Goal: Task Accomplishment & Management: Manage account settings

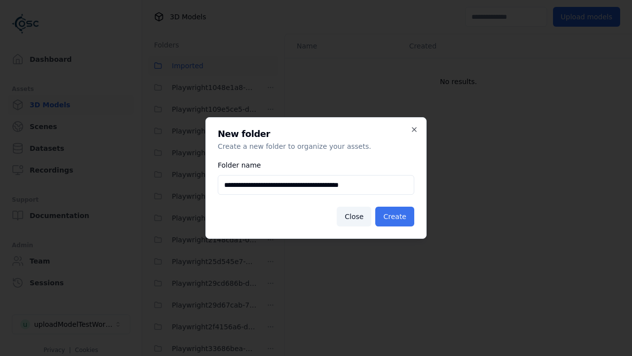
type input "**********"
click at [397, 216] on button "Create" at bounding box center [394, 216] width 39 height 20
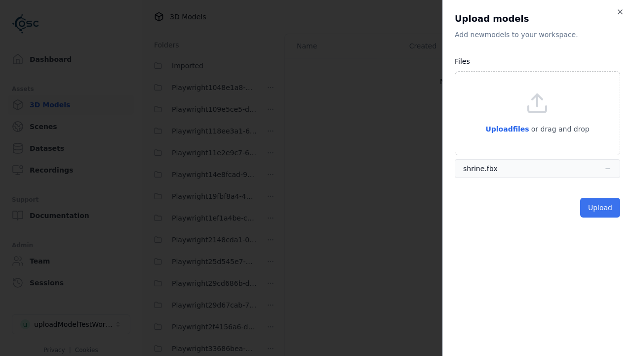
click at [601, 207] on button "Upload" at bounding box center [600, 208] width 40 height 20
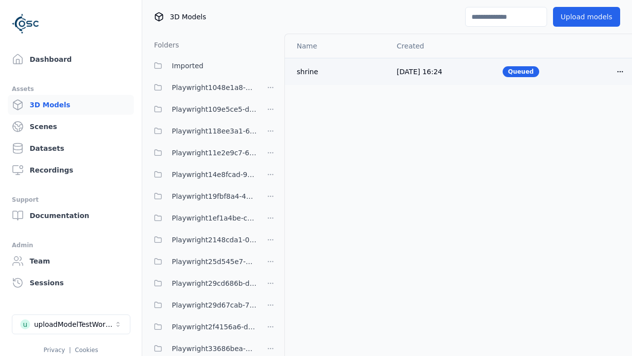
click at [620, 71] on html "Support Dashboard Assets 3D Models Scenes Datasets Recordings Support Documenta…" at bounding box center [316, 178] width 632 height 356
click at [599, 109] on div "Delete" at bounding box center [598, 109] width 58 height 16
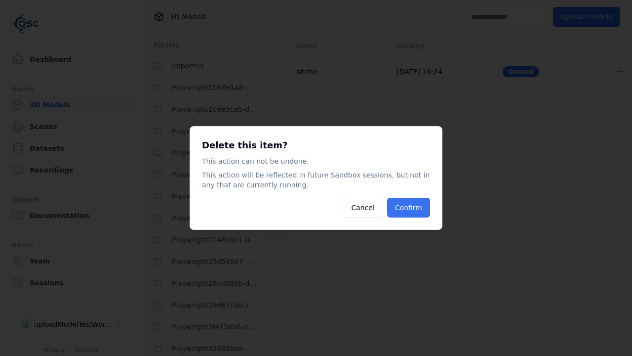
click at [410, 207] on button "Confirm" at bounding box center [408, 208] width 43 height 20
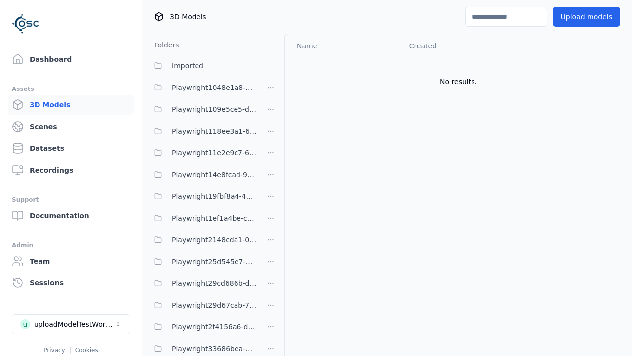
click at [271, 177] on html "Support Dashboard Assets 3D Models Scenes Datasets Recordings Support Documenta…" at bounding box center [316, 178] width 632 height 356
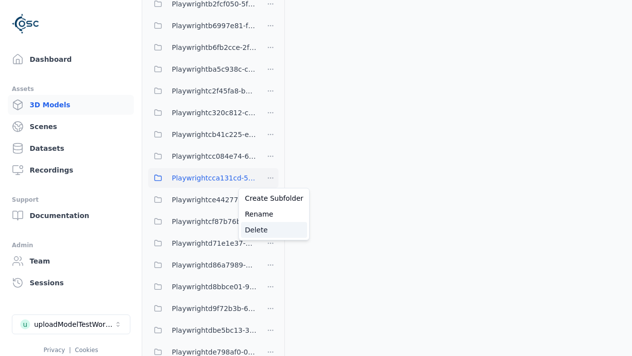
click at [270, 229] on div "Delete" at bounding box center [274, 230] width 66 height 16
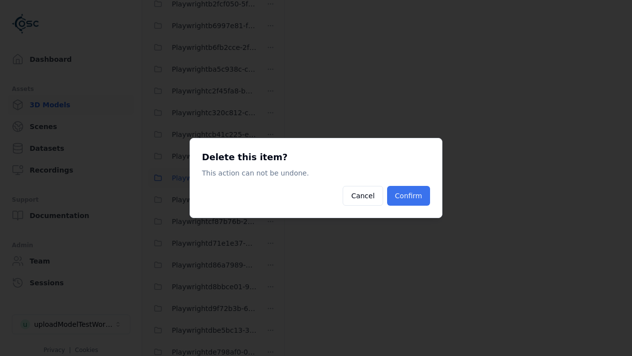
click at [410, 196] on button "Confirm" at bounding box center [408, 196] width 43 height 20
